Goal: Task Accomplishment & Management: Use online tool/utility

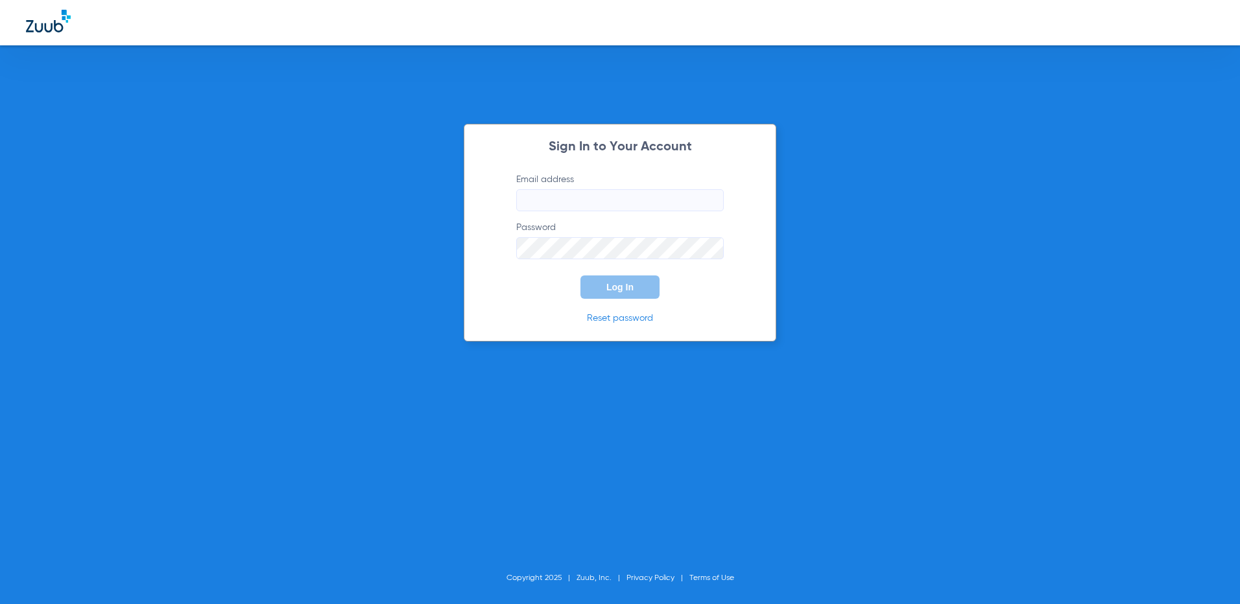
type input "[EMAIL_ADDRESS][DOMAIN_NAME]"
click at [626, 291] on span "Log In" at bounding box center [619, 287] width 27 height 10
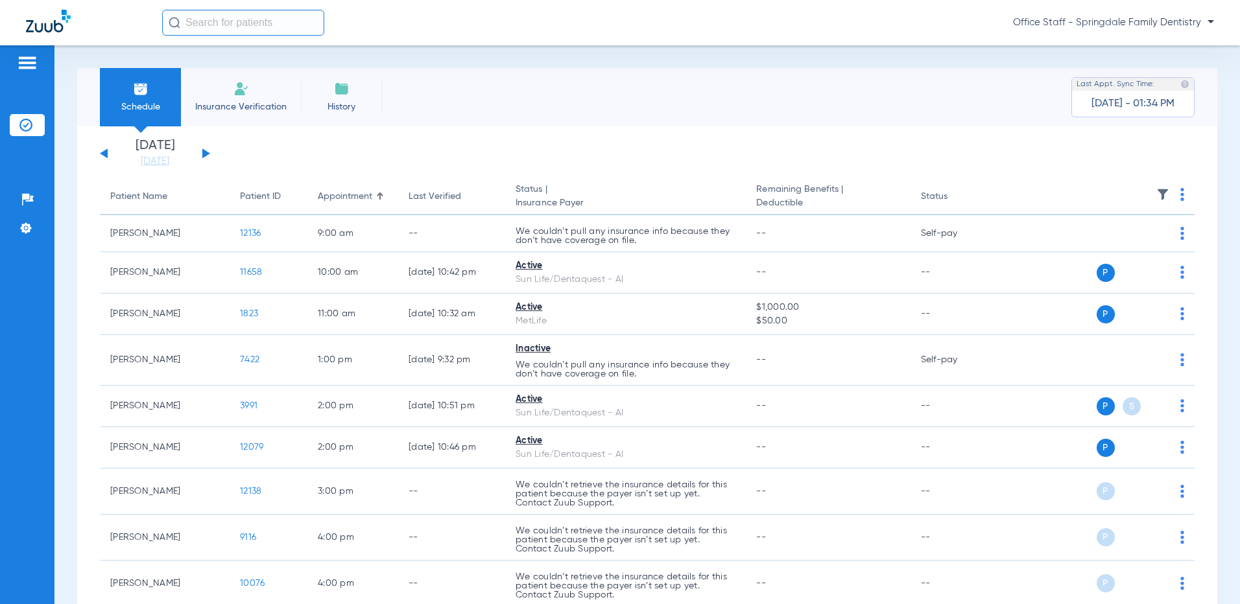
click at [207, 157] on div "[DATE] [DATE] [DATE] [DATE] [DATE] [DATE] [DATE] [DATE] [DATE] [DATE] [DATE] [D…" at bounding box center [155, 153] width 110 height 29
click at [204, 152] on button at bounding box center [206, 154] width 8 height 10
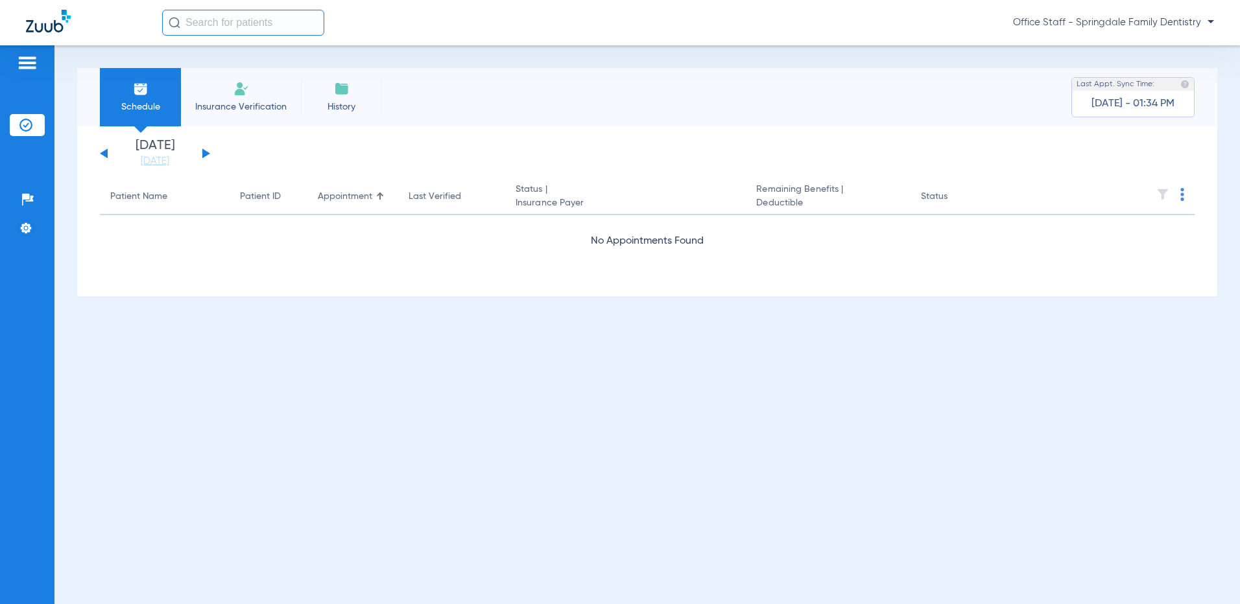
click at [204, 152] on button at bounding box center [206, 154] width 8 height 10
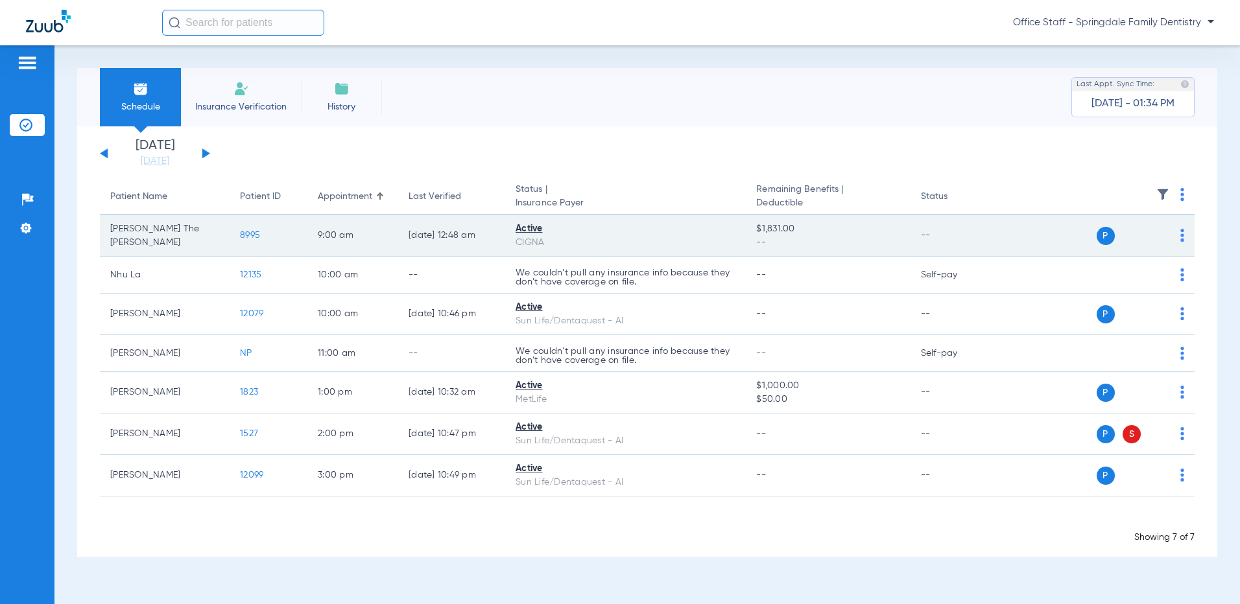
click at [1183, 228] on div "P S" at bounding box center [1091, 236] width 186 height 18
click at [1183, 232] on img at bounding box center [1182, 235] width 4 height 13
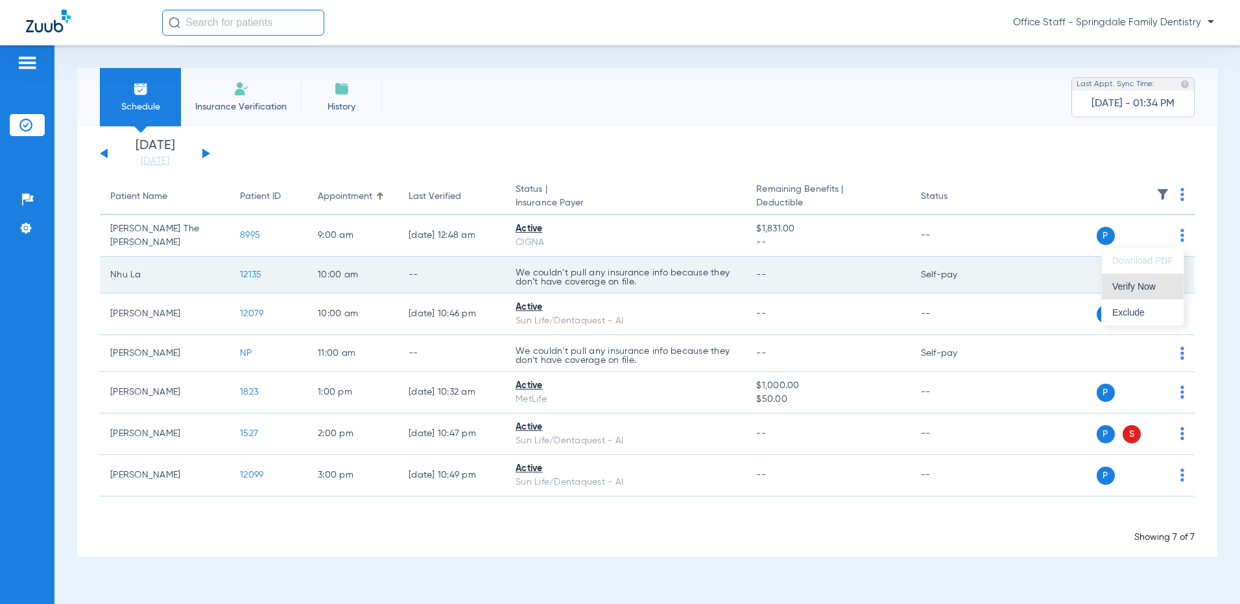
click at [1167, 274] on button "Verify Now" at bounding box center [1143, 287] width 82 height 26
click at [1178, 275] on div "P S" at bounding box center [1091, 275] width 186 height 18
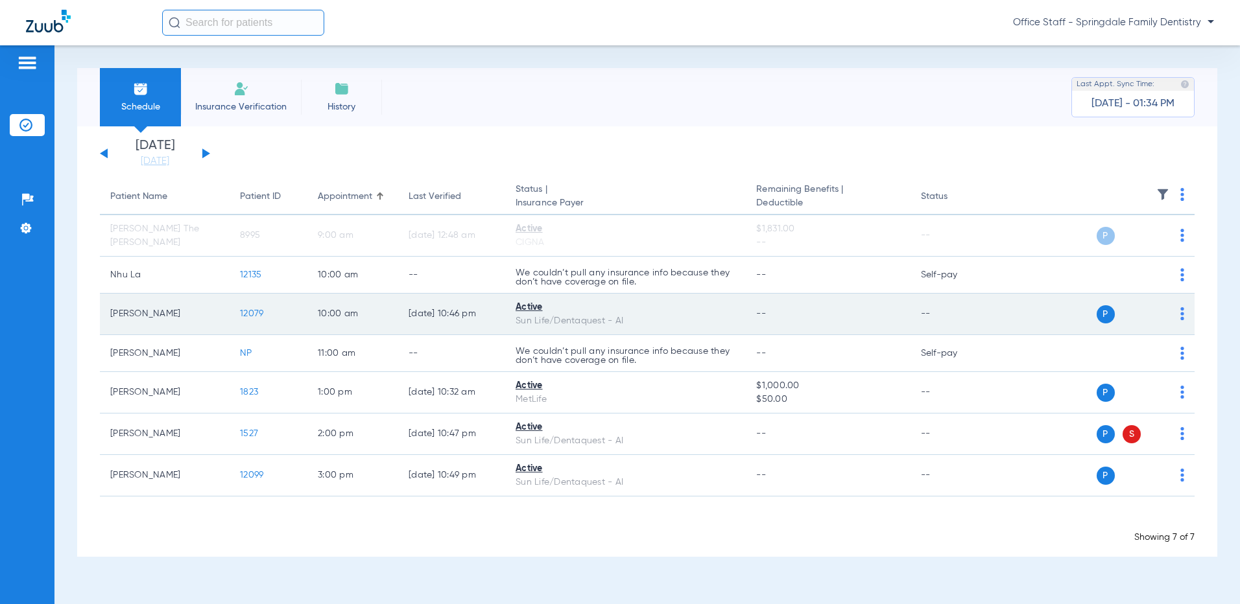
click at [1178, 317] on div "P S" at bounding box center [1091, 314] width 186 height 18
click at [1182, 318] on img at bounding box center [1182, 313] width 4 height 13
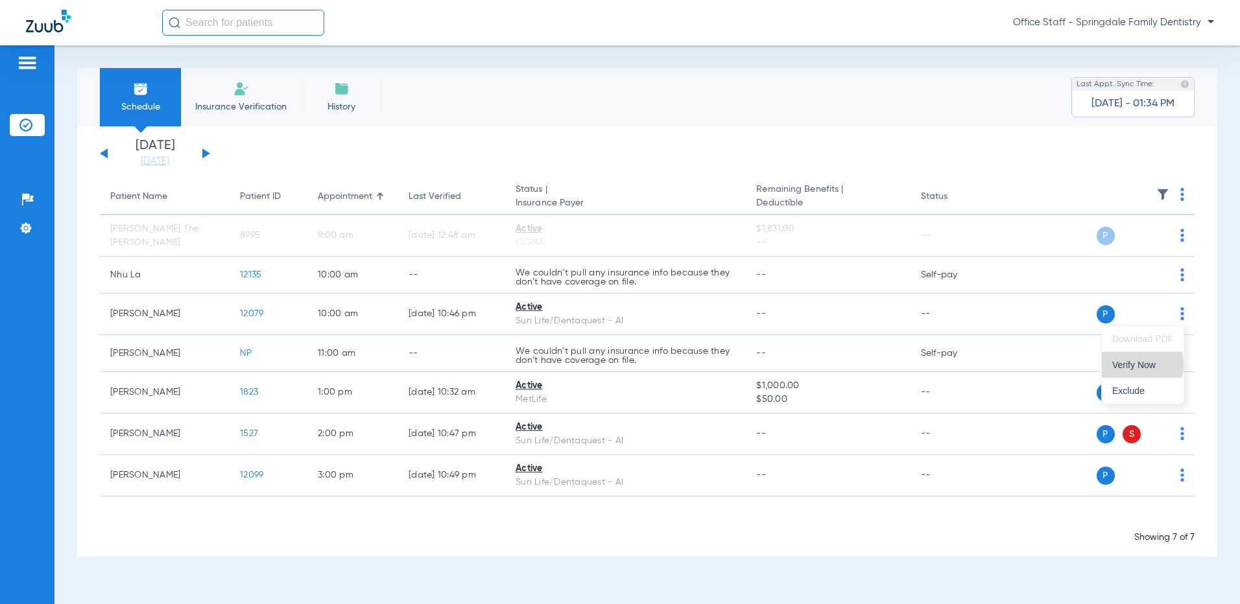
click at [1139, 364] on span "Verify Now" at bounding box center [1142, 365] width 61 height 9
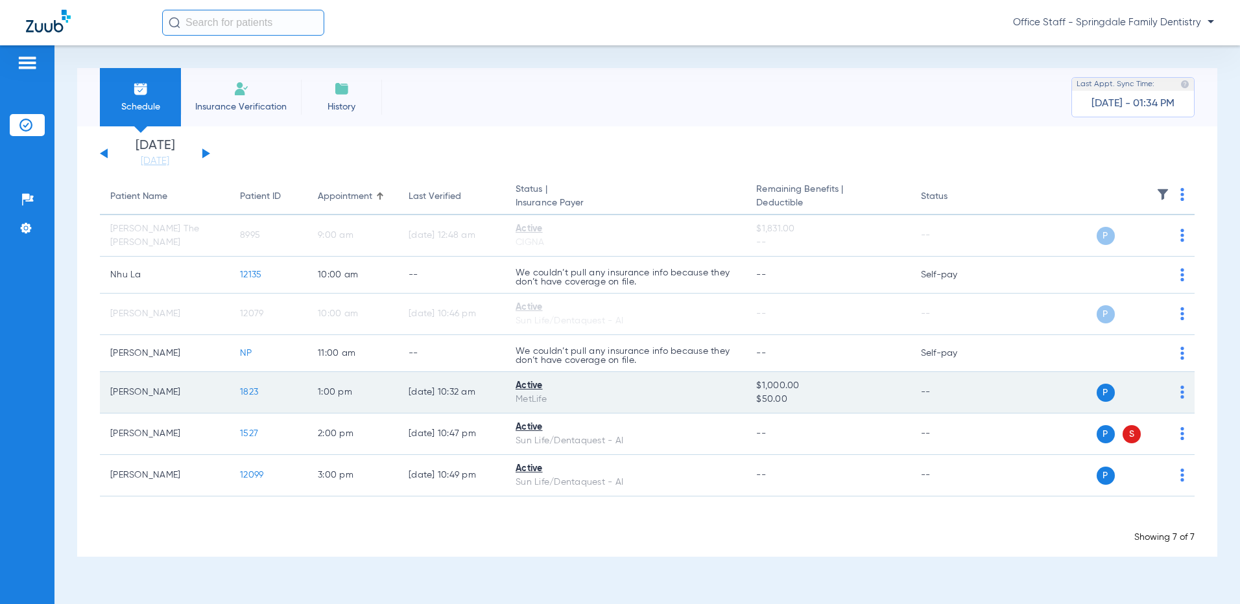
click at [1182, 390] on img at bounding box center [1182, 392] width 4 height 13
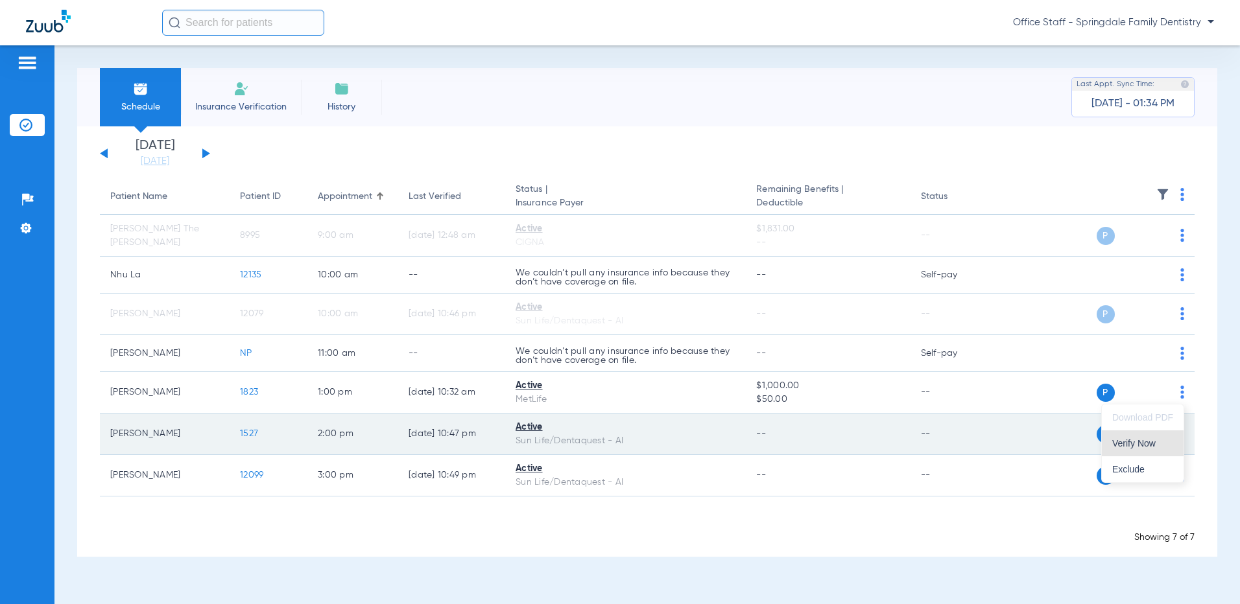
click at [1171, 445] on span "Verify Now" at bounding box center [1142, 443] width 61 height 9
click at [1178, 437] on div "P S" at bounding box center [1091, 434] width 186 height 18
click at [1181, 436] on img at bounding box center [1182, 433] width 4 height 13
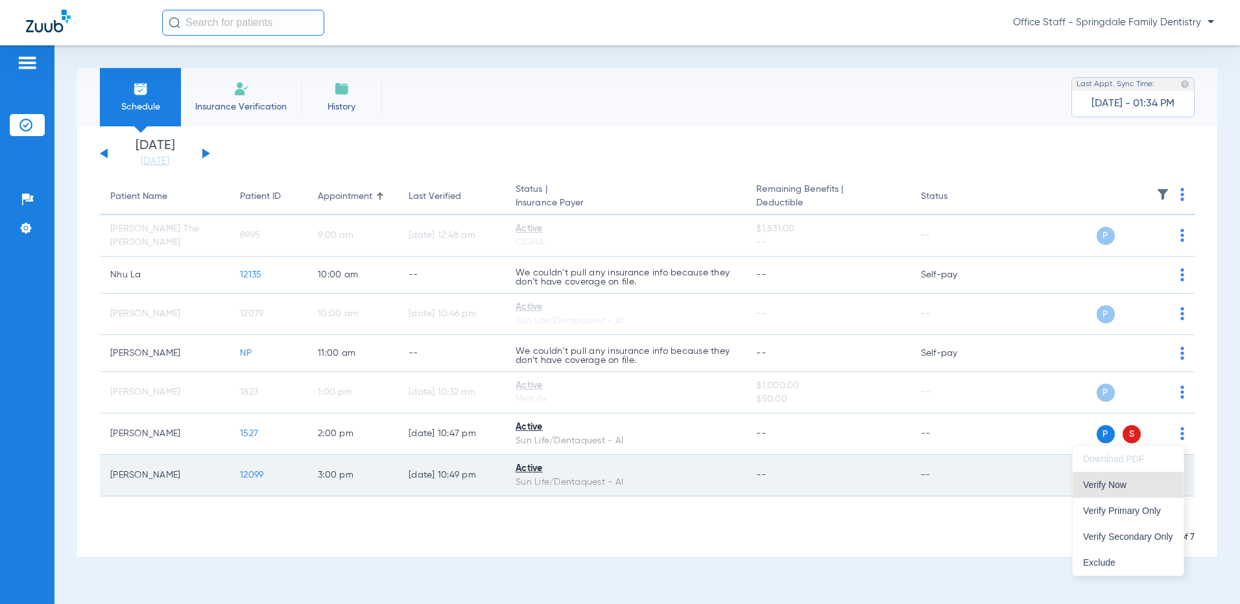
click at [1154, 488] on span "Verify Now" at bounding box center [1128, 485] width 90 height 9
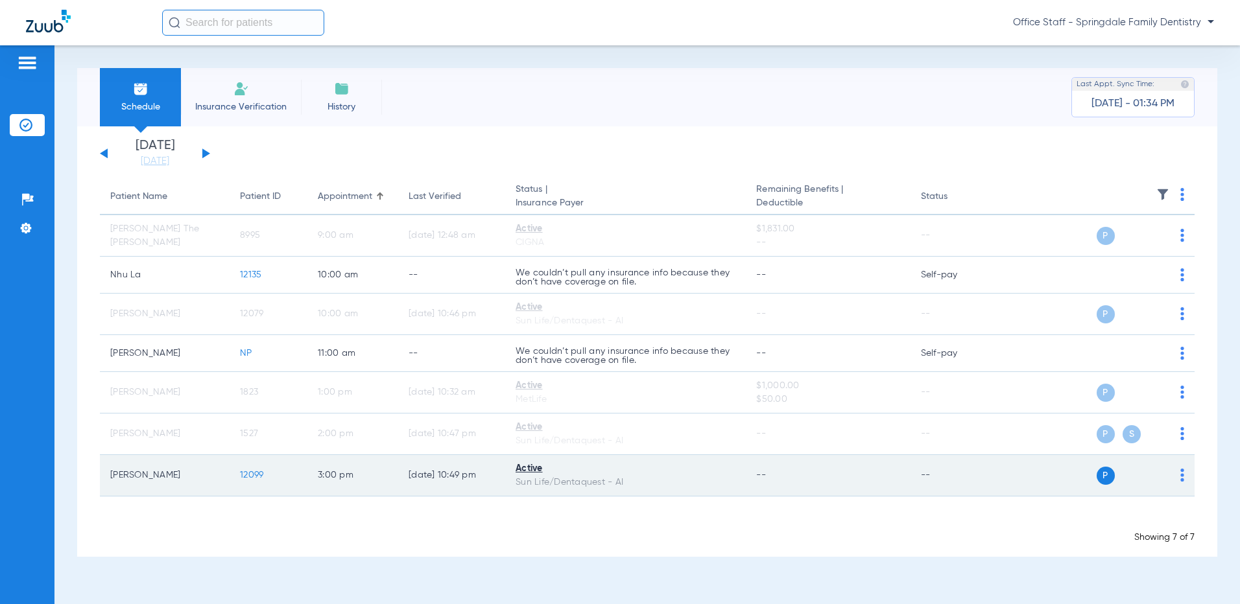
click at [1183, 481] on img at bounding box center [1182, 475] width 4 height 13
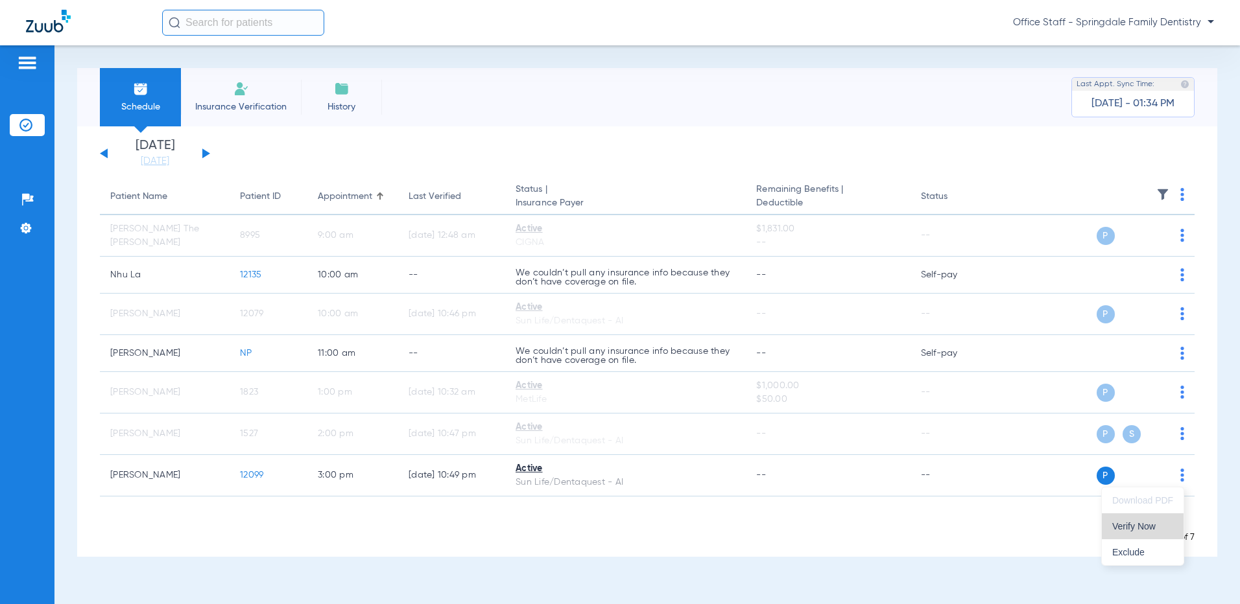
click at [1156, 522] on span "Verify Now" at bounding box center [1142, 526] width 61 height 9
